Goal: Information Seeking & Learning: Learn about a topic

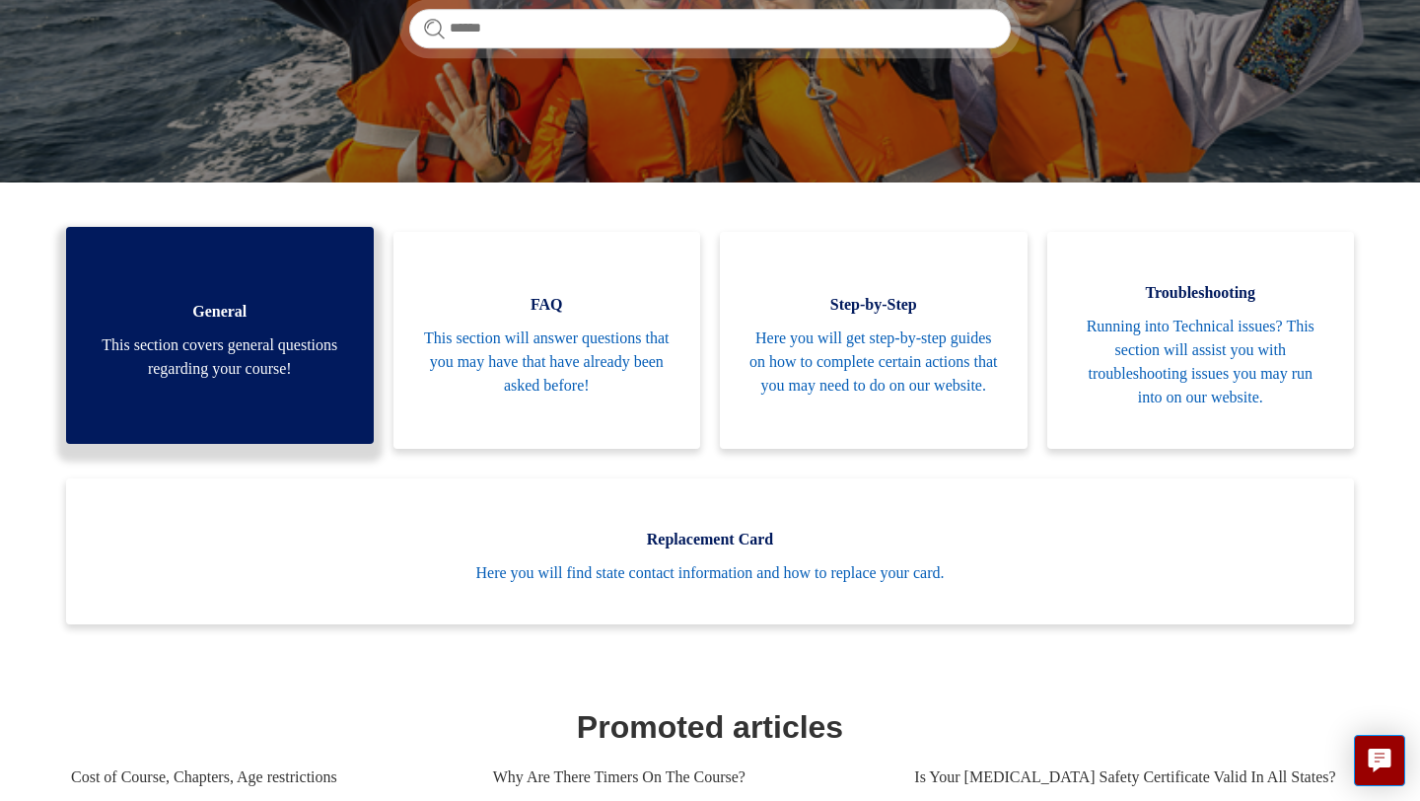
scroll to position [359, 0]
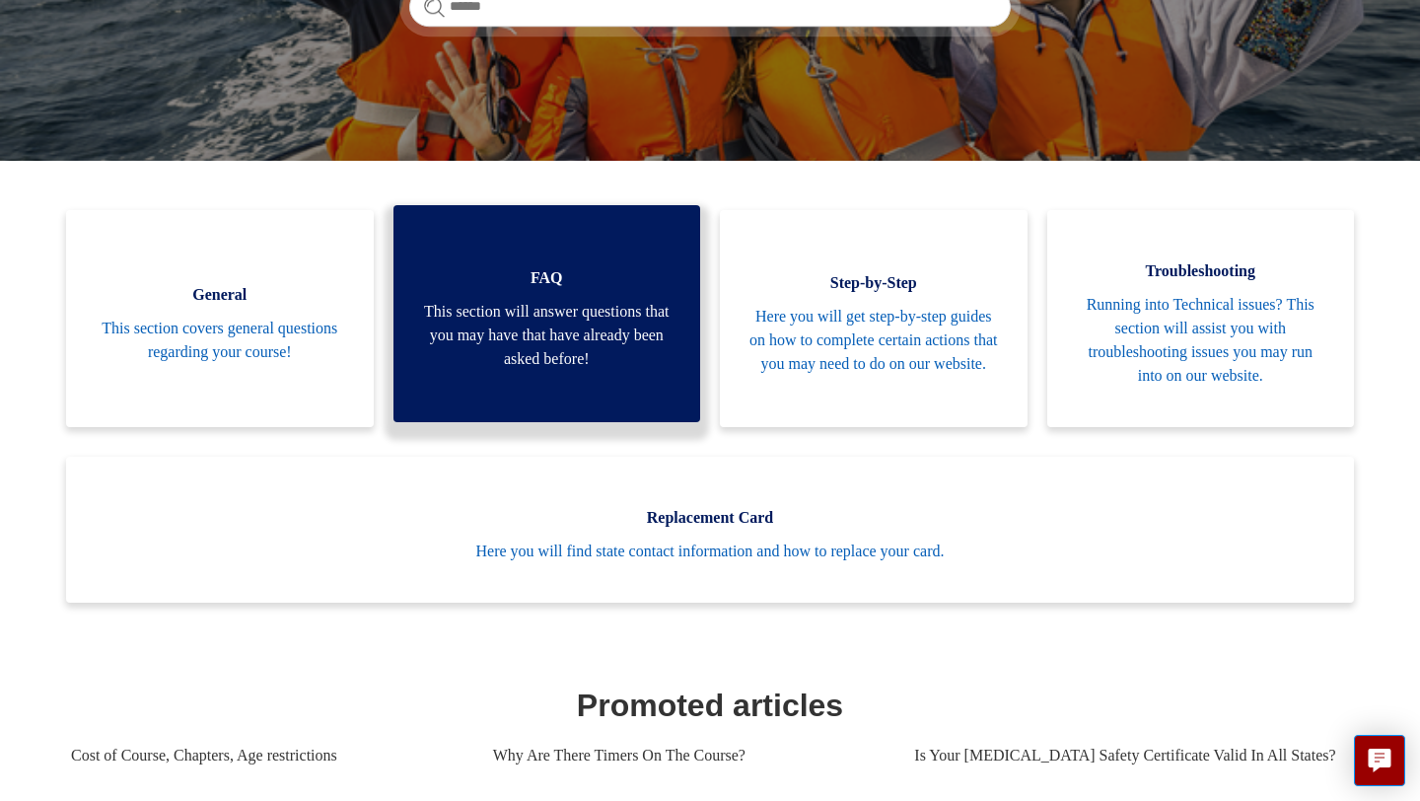
click at [489, 330] on span "This section will answer questions that you may have that have already been ask…" at bounding box center [547, 335] width 248 height 71
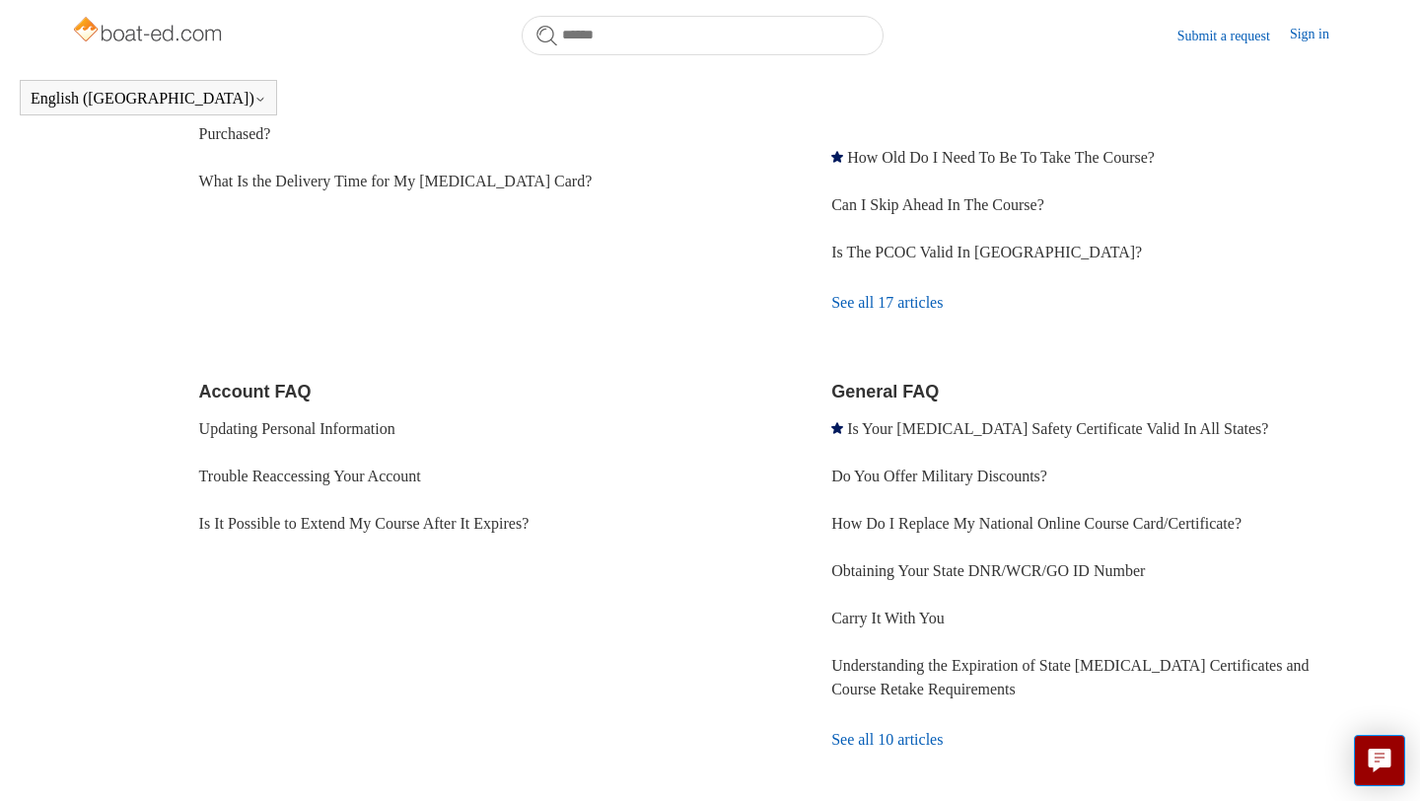
scroll to position [530, 0]
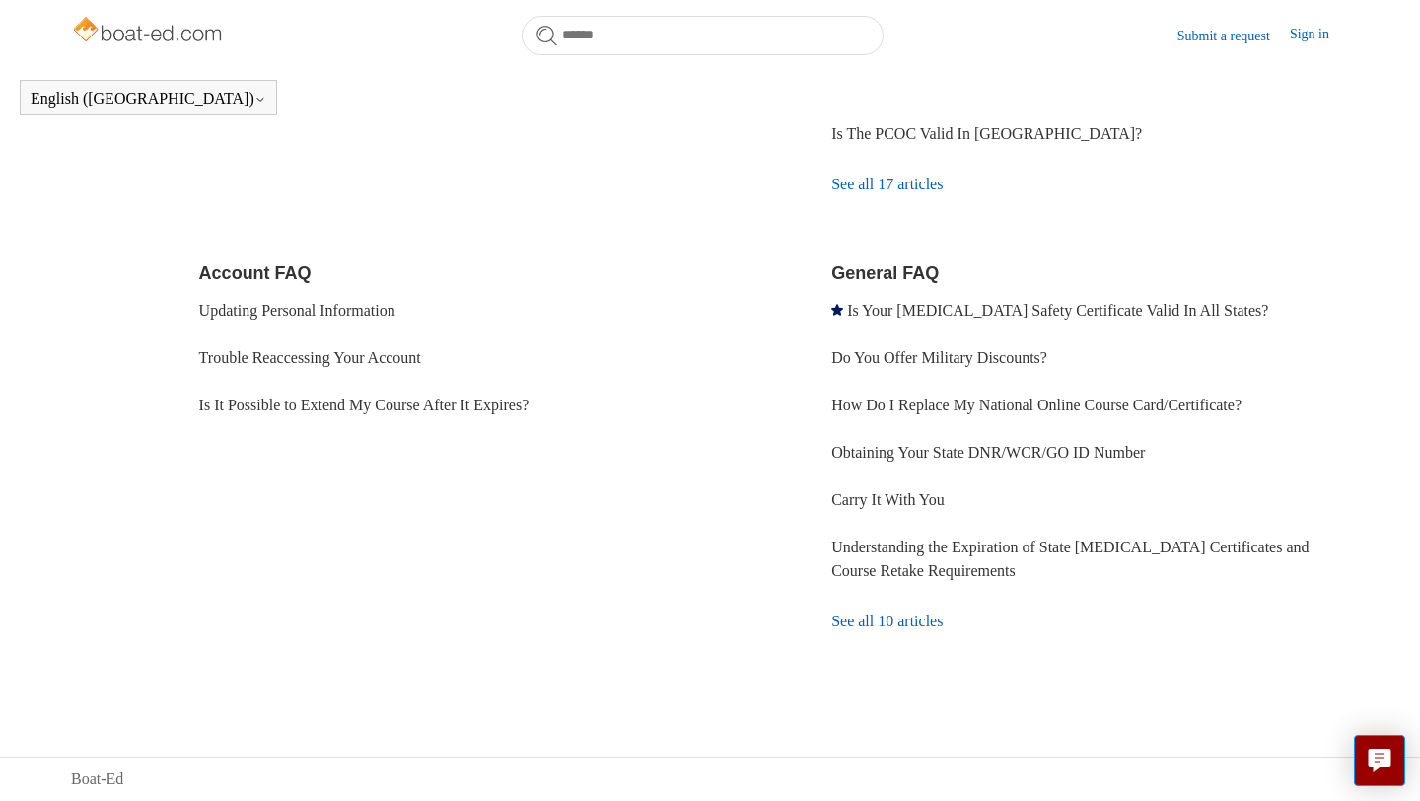
click at [874, 617] on link "See all 10 articles" at bounding box center [1090, 621] width 518 height 53
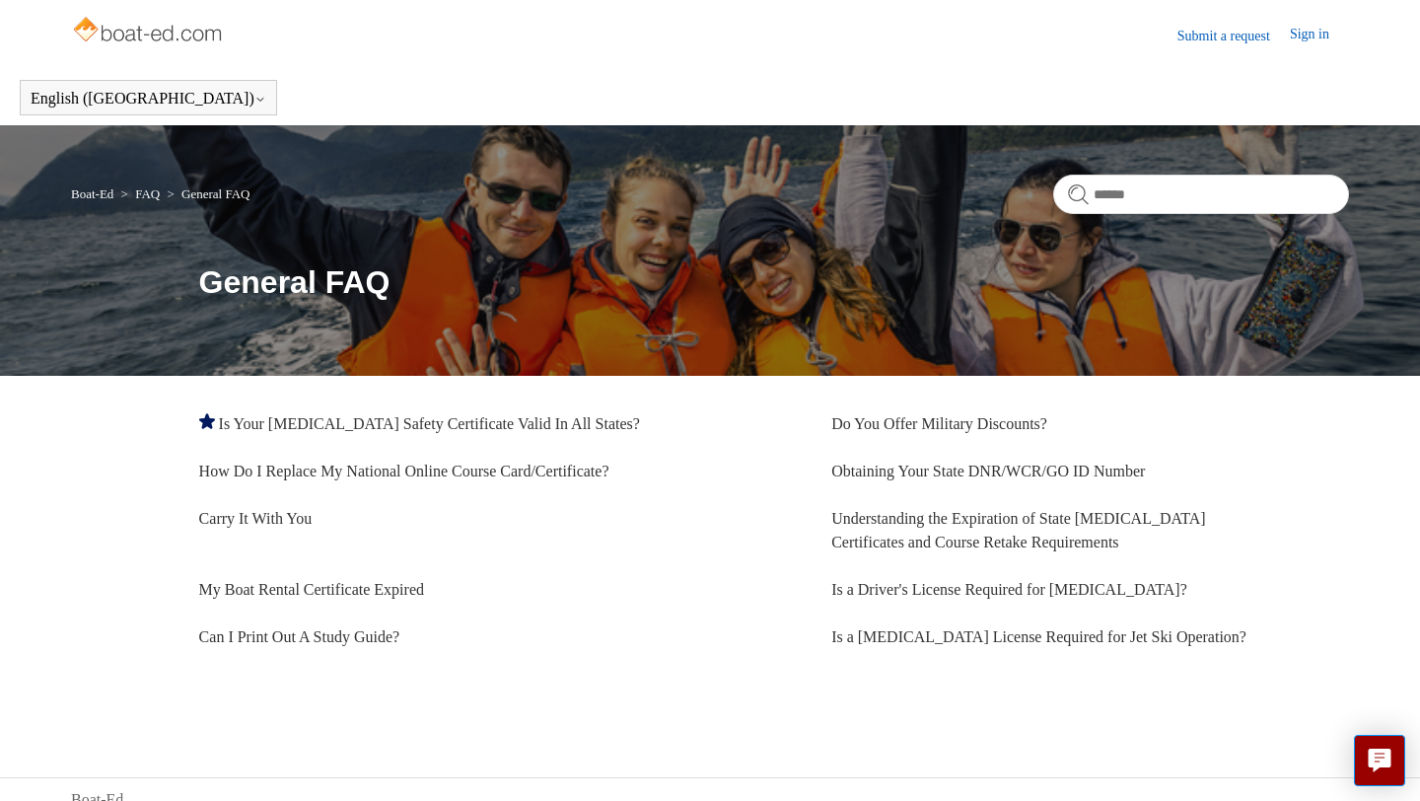
scroll to position [21, 0]
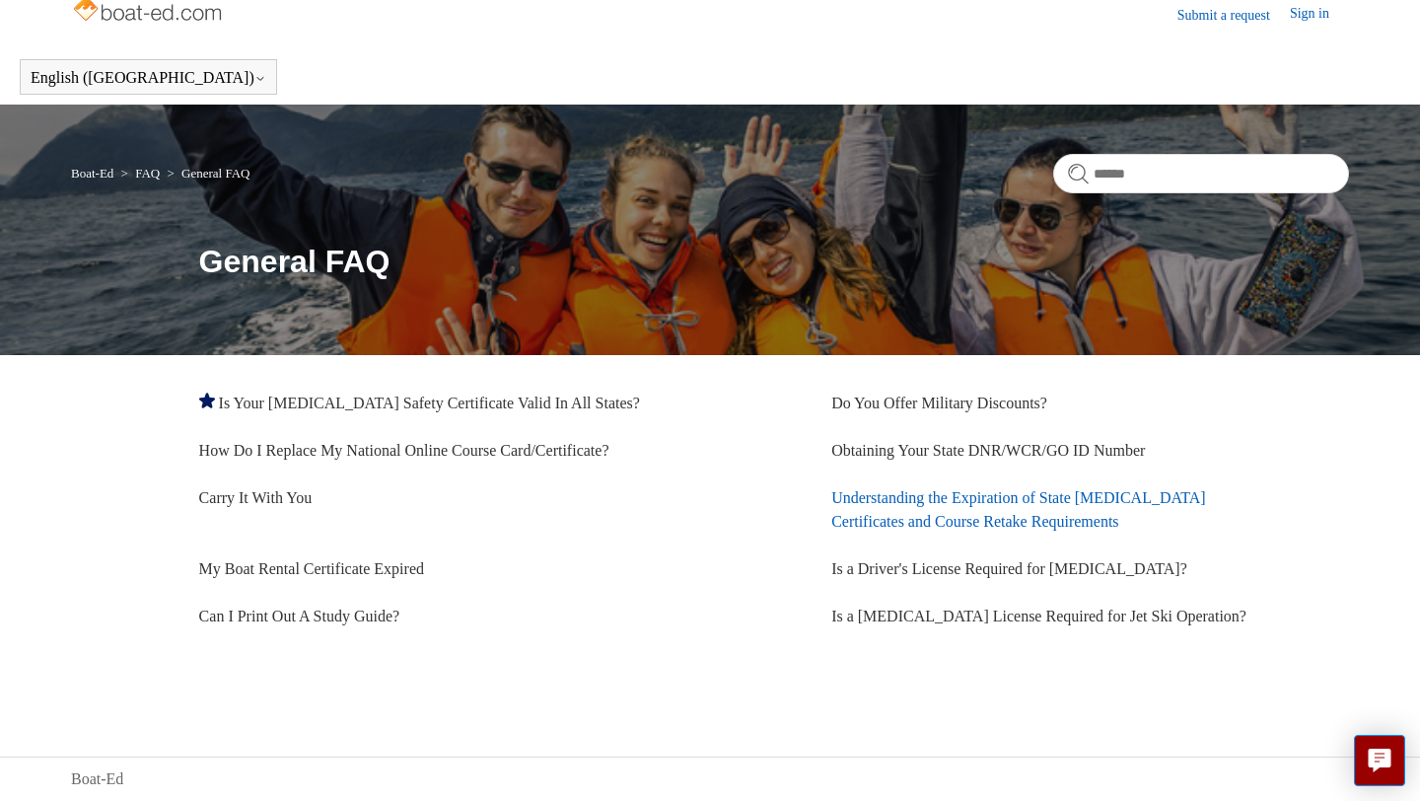
click at [875, 513] on link "Understanding the Expiration of State [MEDICAL_DATA] Certificates and Course Re…" at bounding box center [1018, 509] width 375 height 40
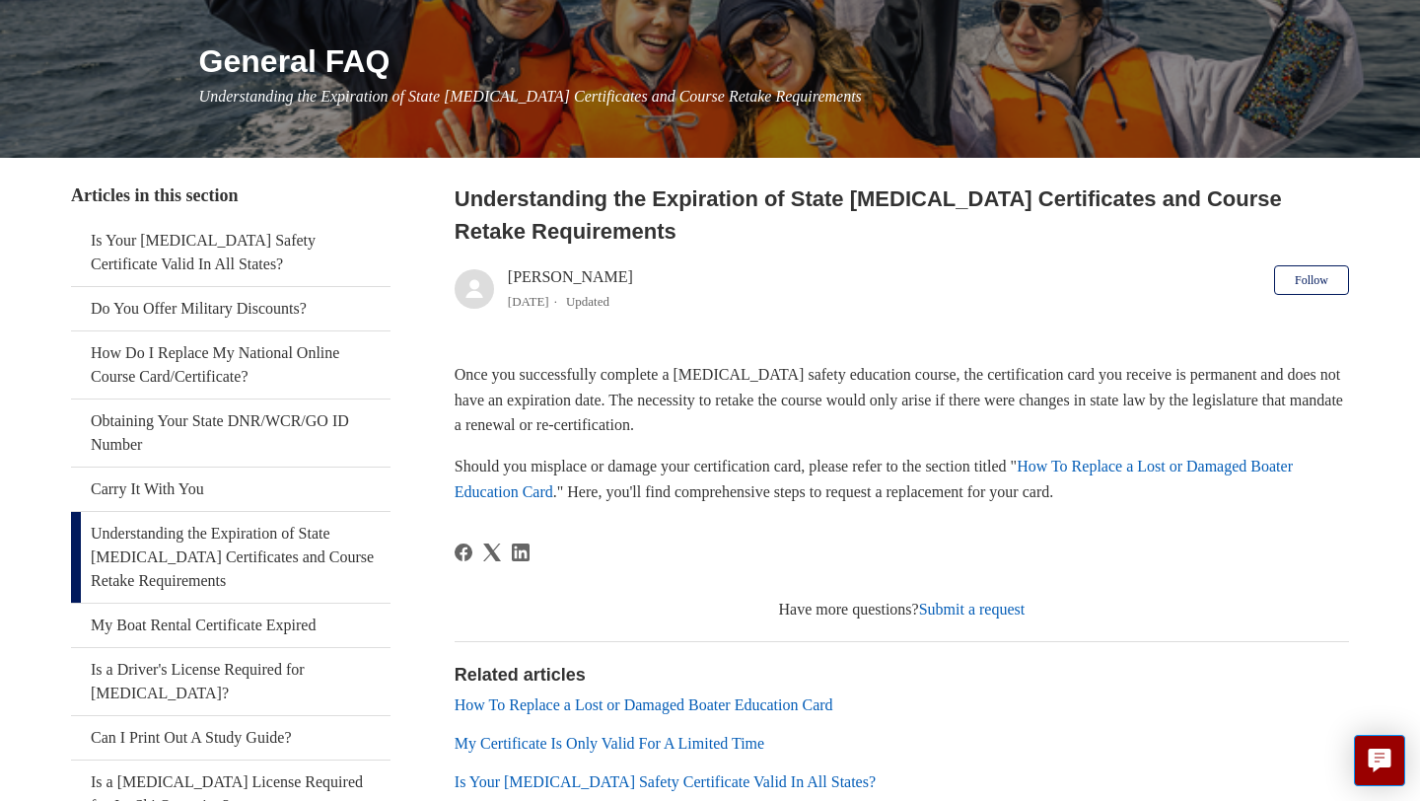
scroll to position [222, 0]
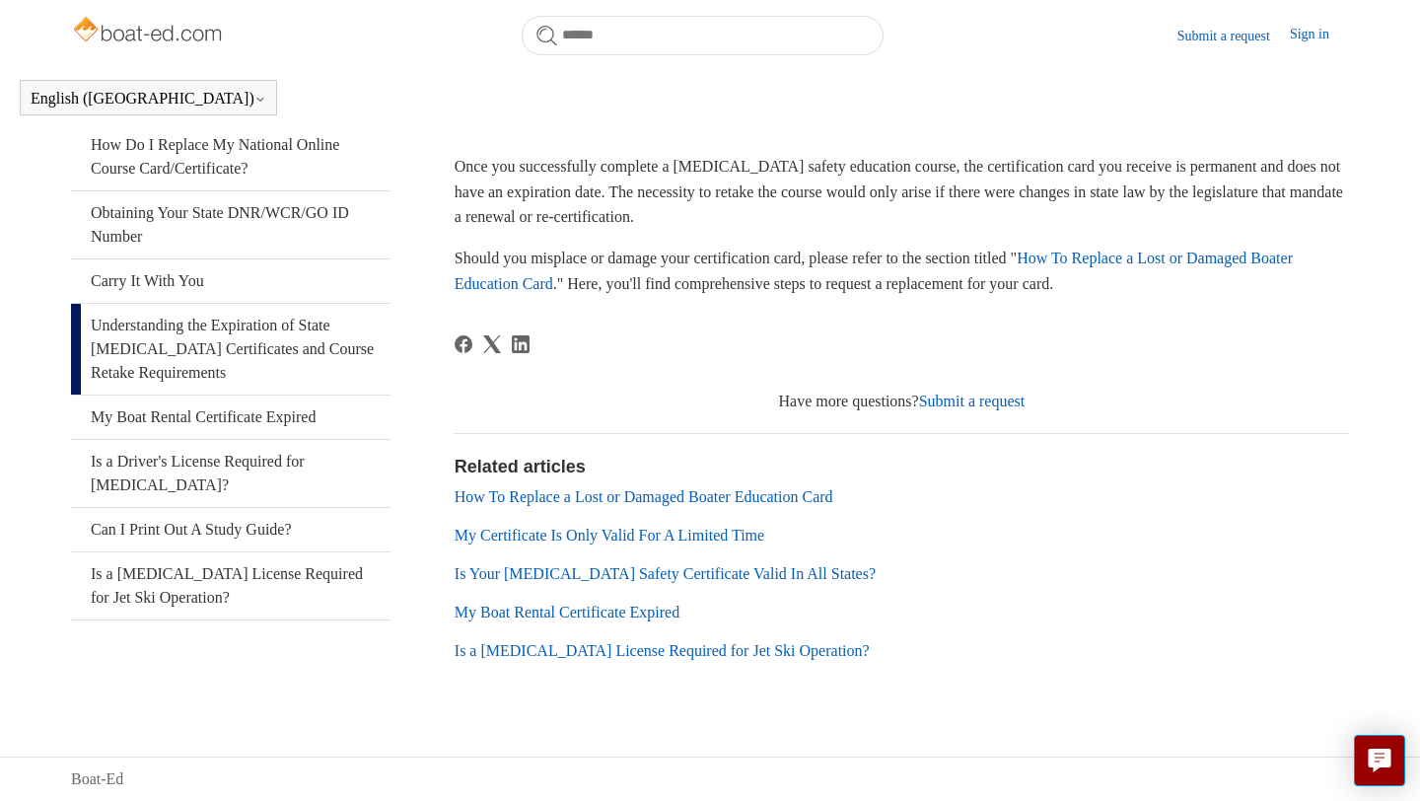
click at [677, 539] on link "My Certificate Is Only Valid For A Limited Time" at bounding box center [610, 535] width 310 height 17
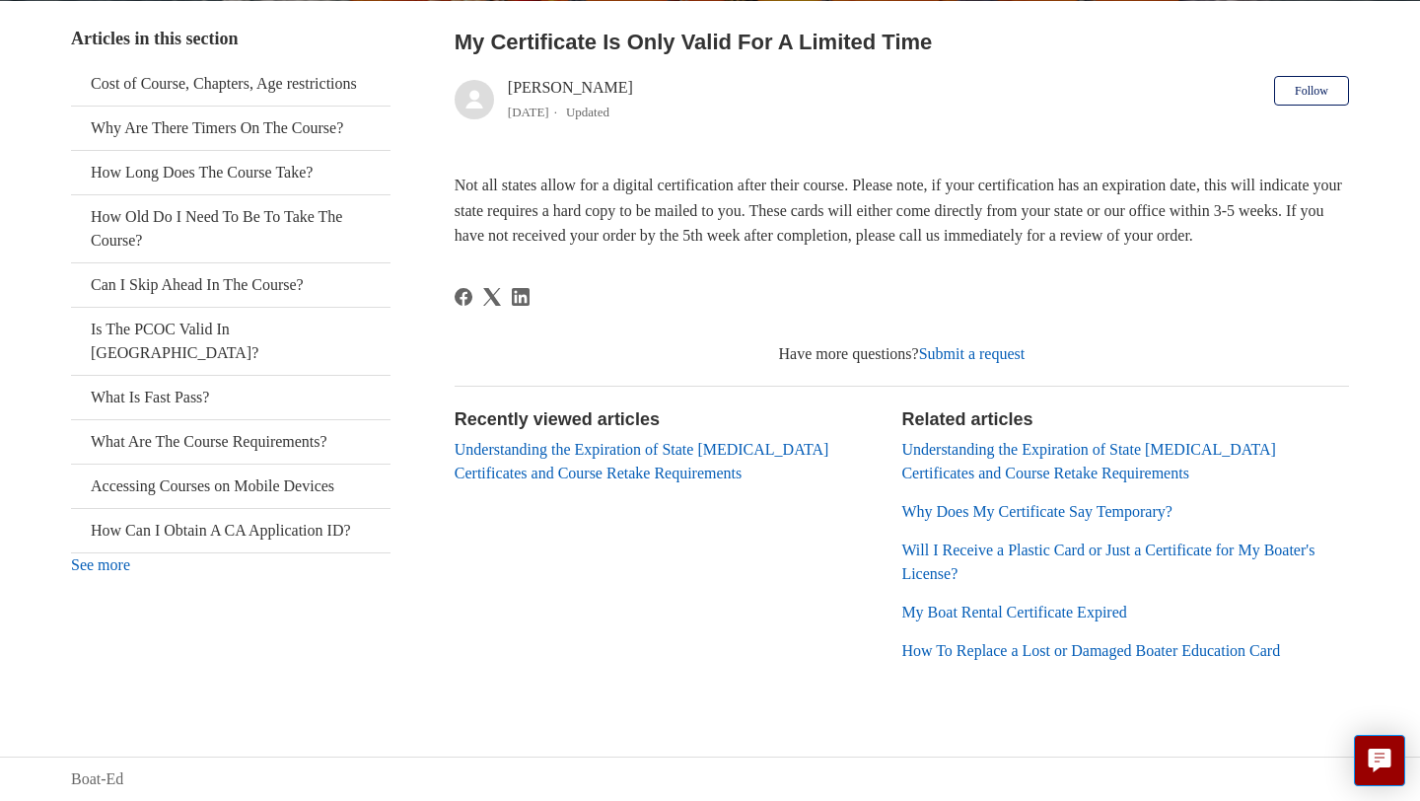
scroll to position [385, 0]
click at [918, 520] on link "Why Does My Certificate Say Temporary?" at bounding box center [1036, 511] width 271 height 17
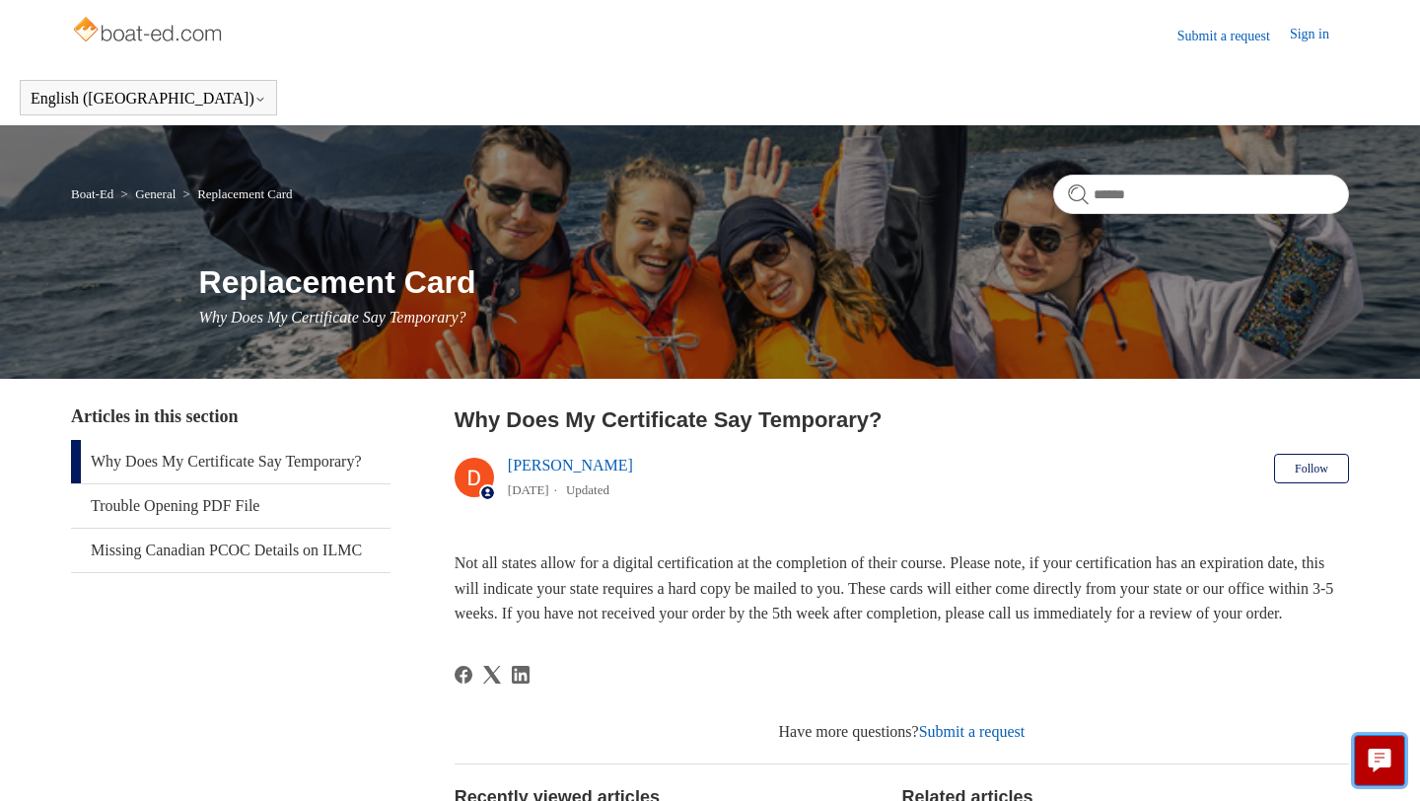
click at [1374, 758] on icon "Live chat" at bounding box center [1380, 757] width 23 height 19
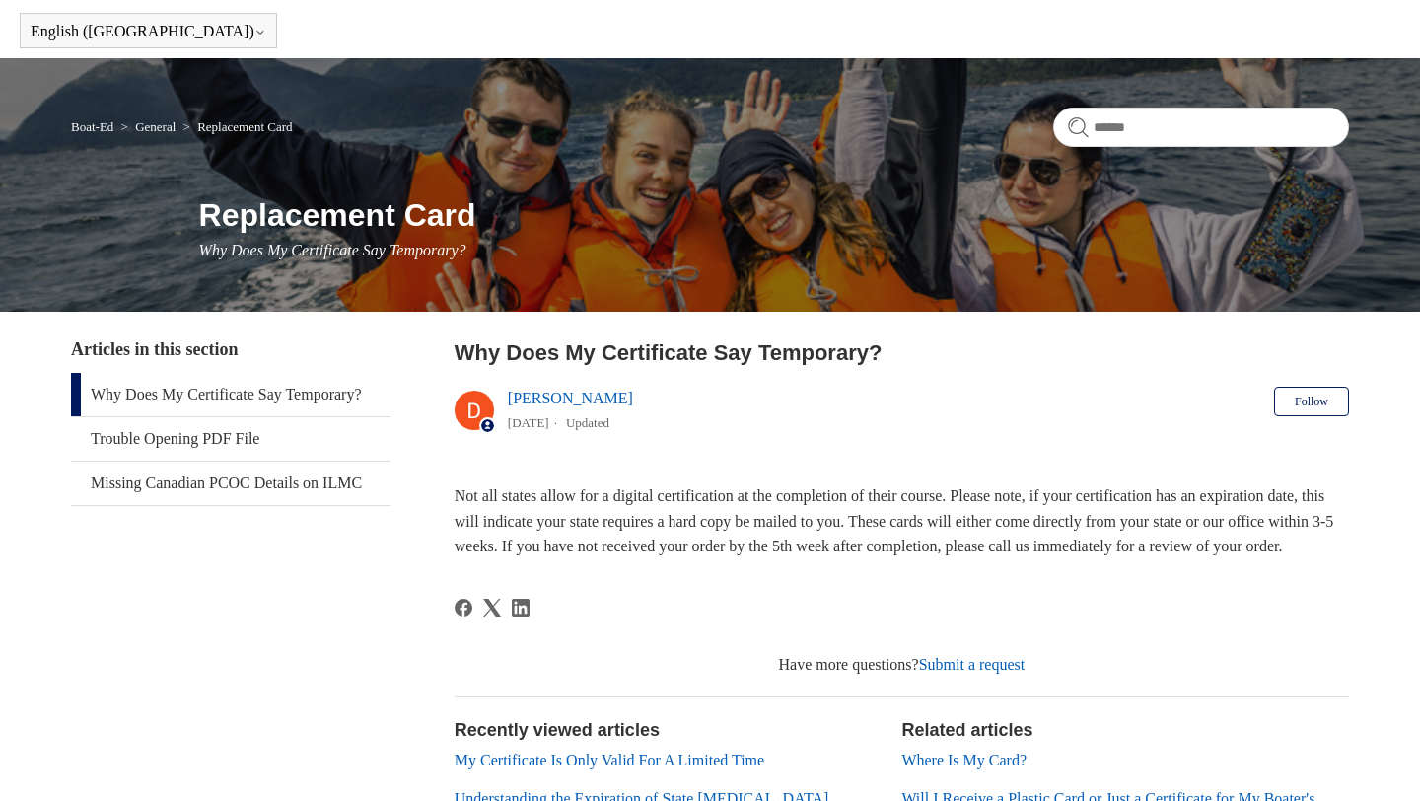
scroll to position [71, 0]
